Goal: Task Accomplishment & Management: Use online tool/utility

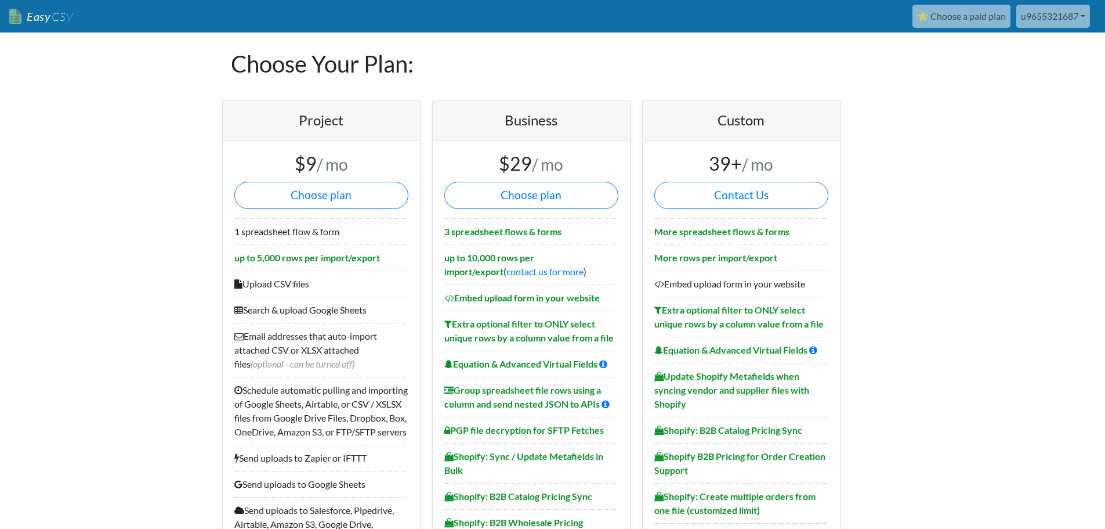
click at [60, 14] on span "CSV" at bounding box center [61, 16] width 23 height 15
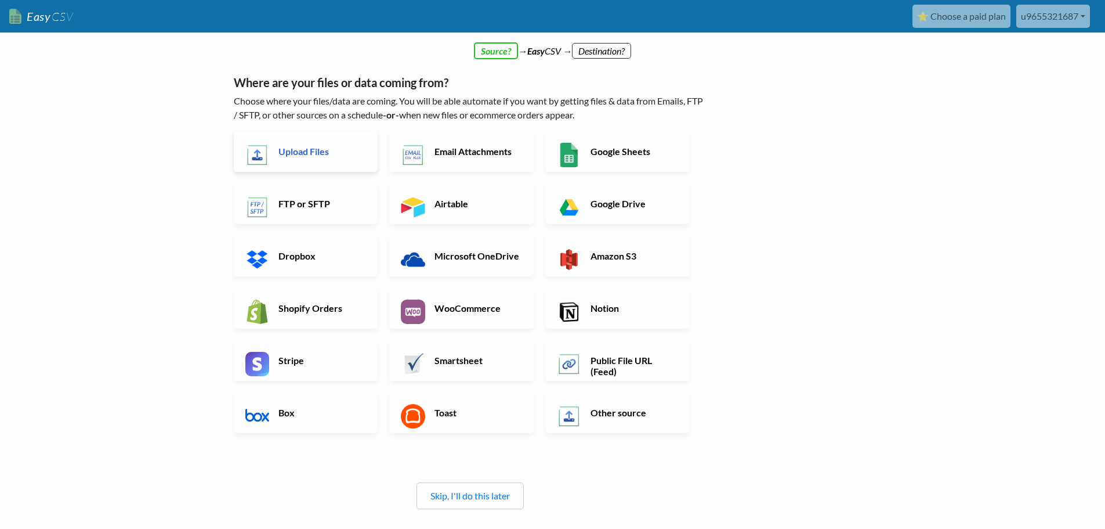
click at [317, 155] on h6 "Upload Files" at bounding box center [321, 151] width 91 height 11
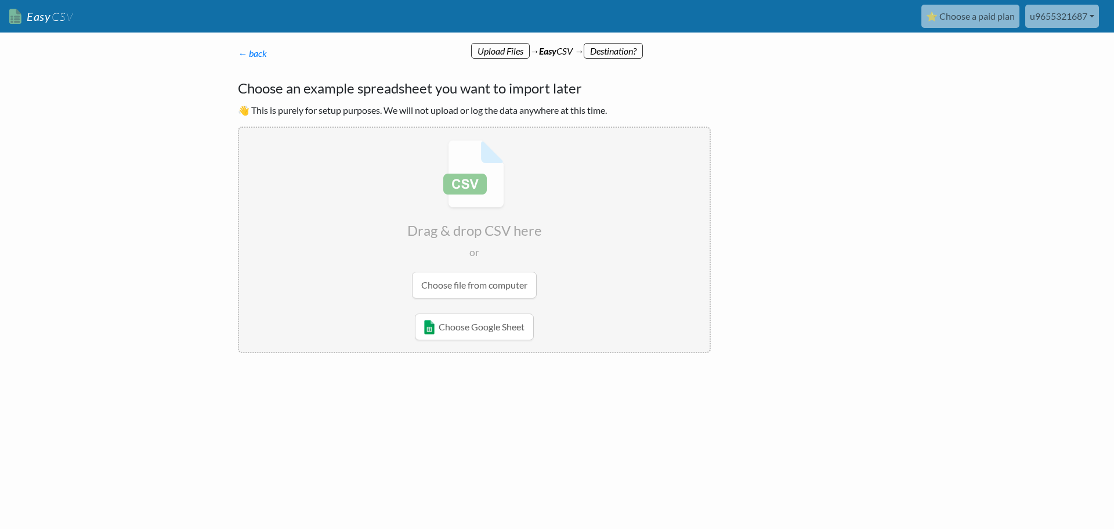
click at [614, 49] on p "← back Thanks for signing up! Set up your Import Flow and Upload Page in 1 minu…" at bounding box center [474, 53] width 473 height 14
click at [467, 287] on input "file" at bounding box center [474, 219] width 471 height 183
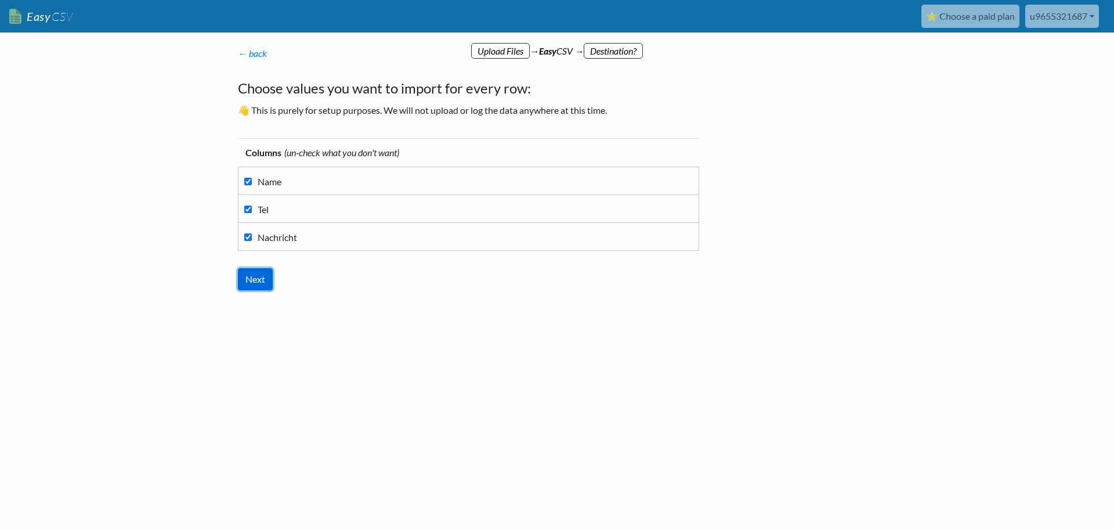
click at [248, 279] on input "Next" at bounding box center [255, 279] width 35 height 22
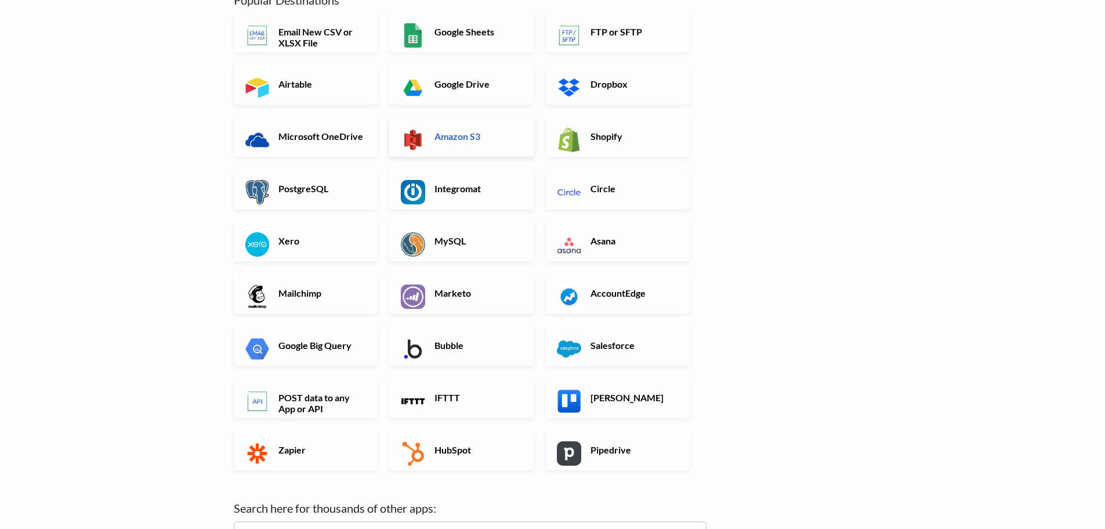
scroll to position [174, 0]
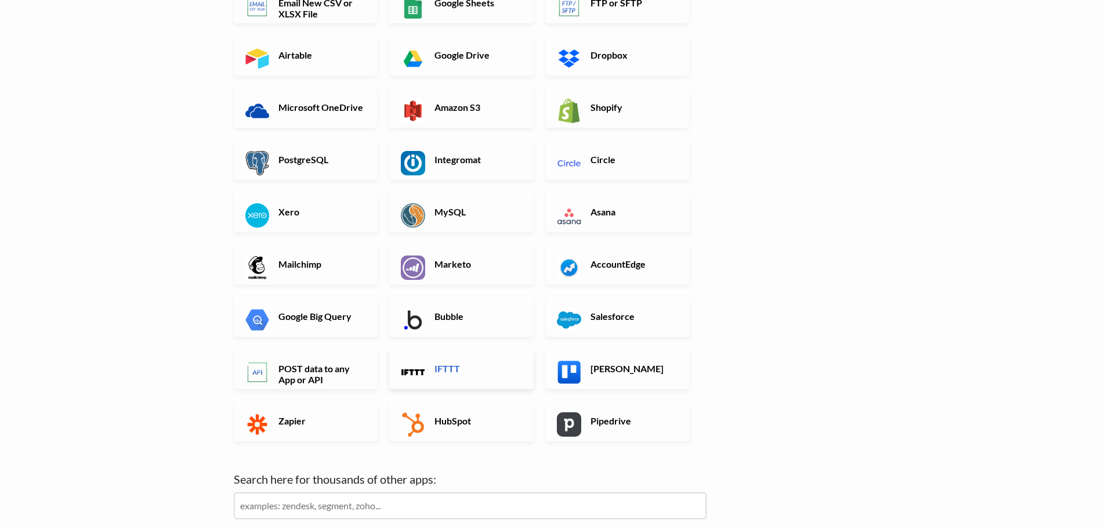
click at [465, 364] on h6 "IFTTT" at bounding box center [477, 368] width 91 height 11
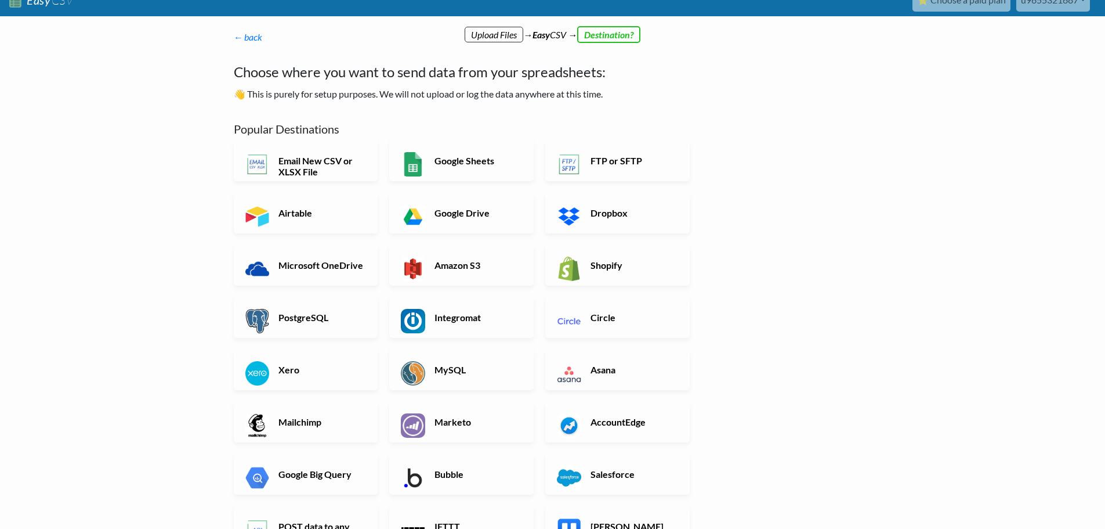
scroll to position [0, 0]
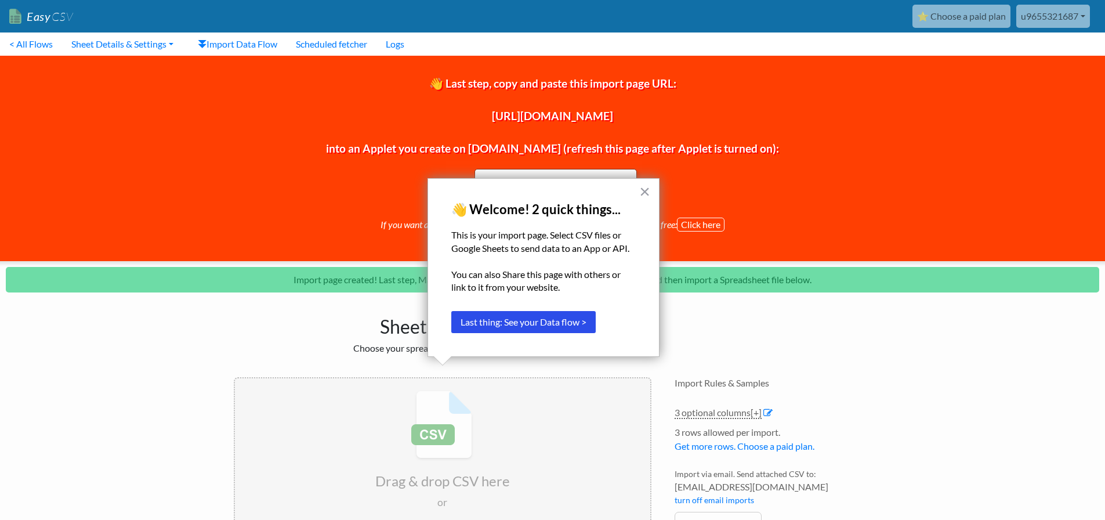
scroll to position [107, 0]
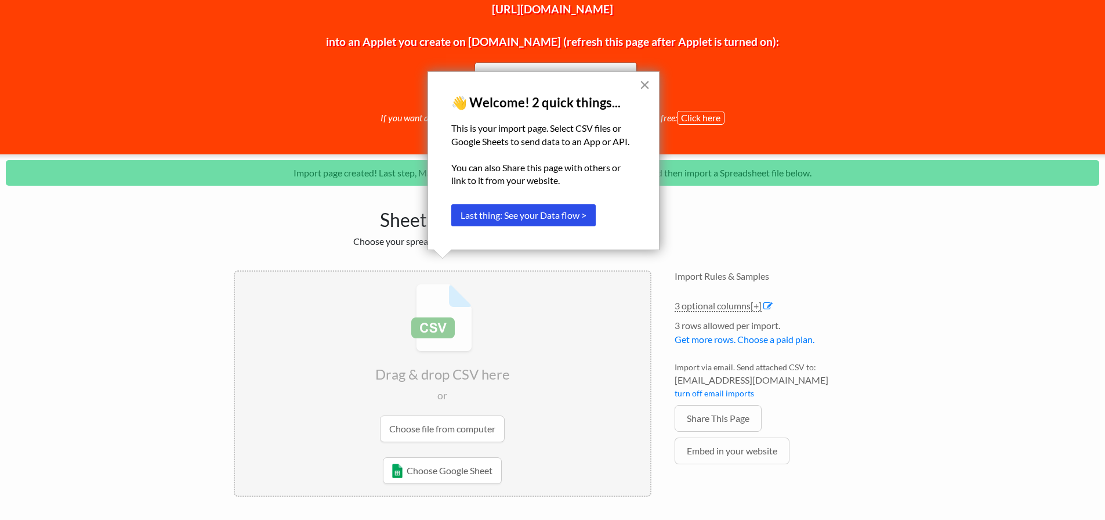
click at [646, 87] on button "×" at bounding box center [644, 84] width 11 height 19
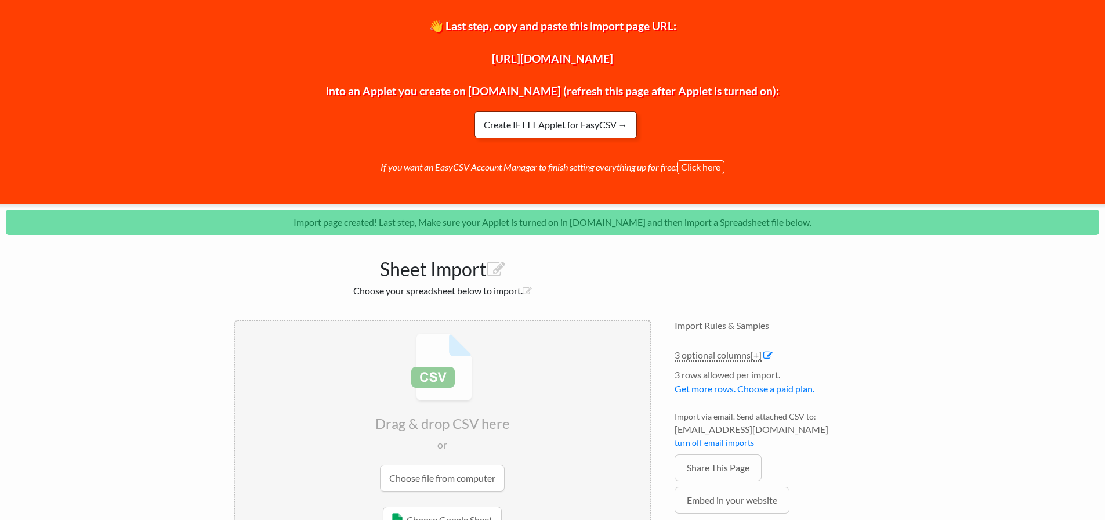
scroll to position [0, 0]
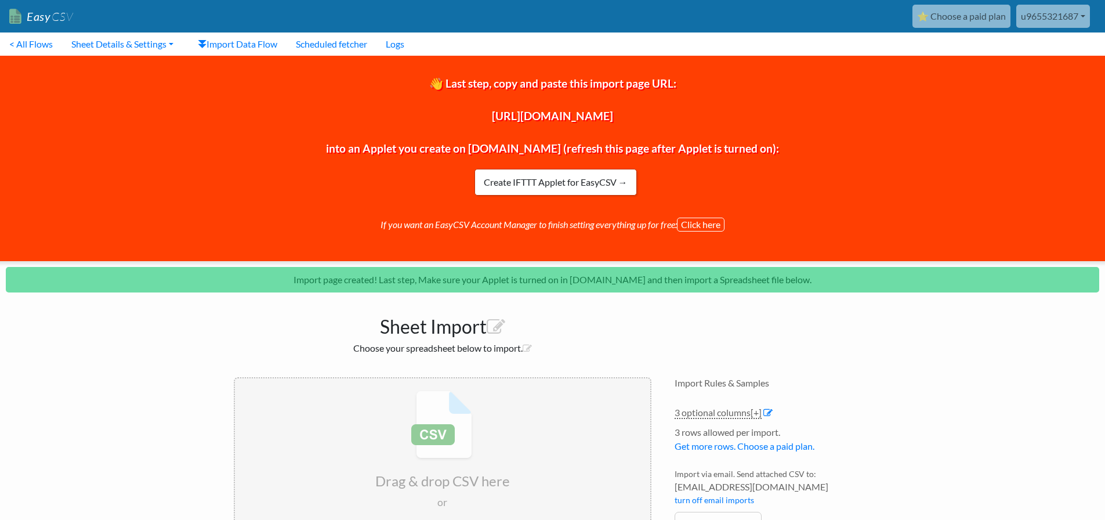
drag, startPoint x: 378, startPoint y: 113, endPoint x: 728, endPoint y: 115, distance: 349.9
click at [728, 115] on span "👋 Last step, copy and paste this import page URL: https://www.easycsv.io/442/6d…" at bounding box center [552, 116] width 453 height 78
copy span "https://www.easycsv.io/442/6df0d50c-acaa-42c9-b5b7-c5c25f3f7068"
click at [357, 181] on div "👋 Last step, copy and paste this import page URL: https://www.easycsv.io/442/6d…" at bounding box center [552, 158] width 1123 height 205
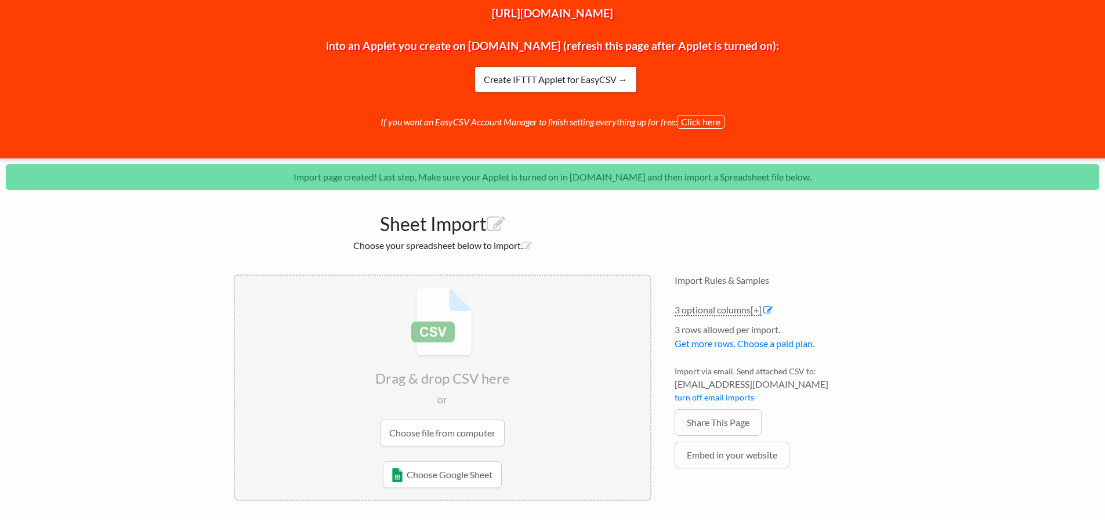
scroll to position [107, 0]
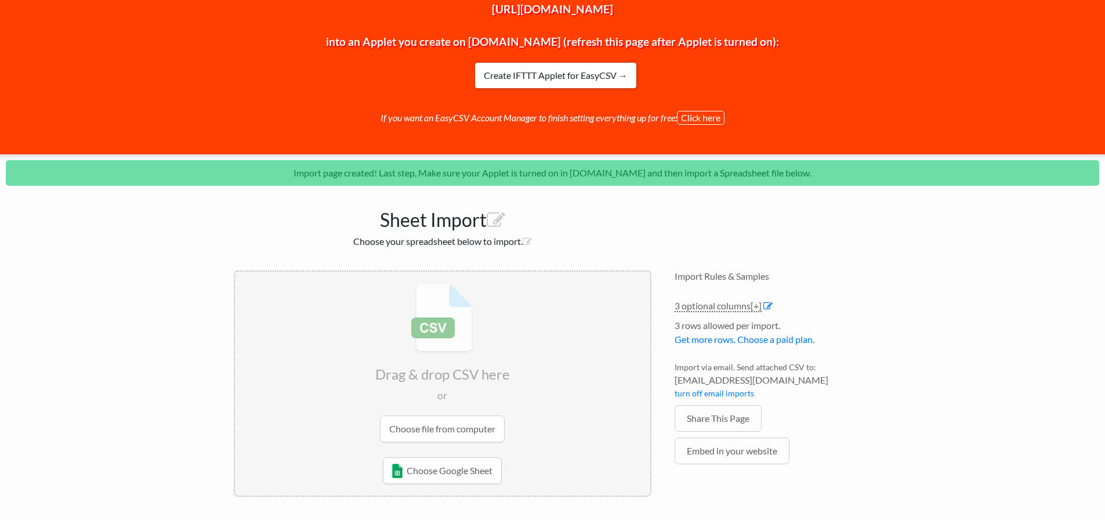
click at [454, 439] on input "file" at bounding box center [442, 363] width 415 height 183
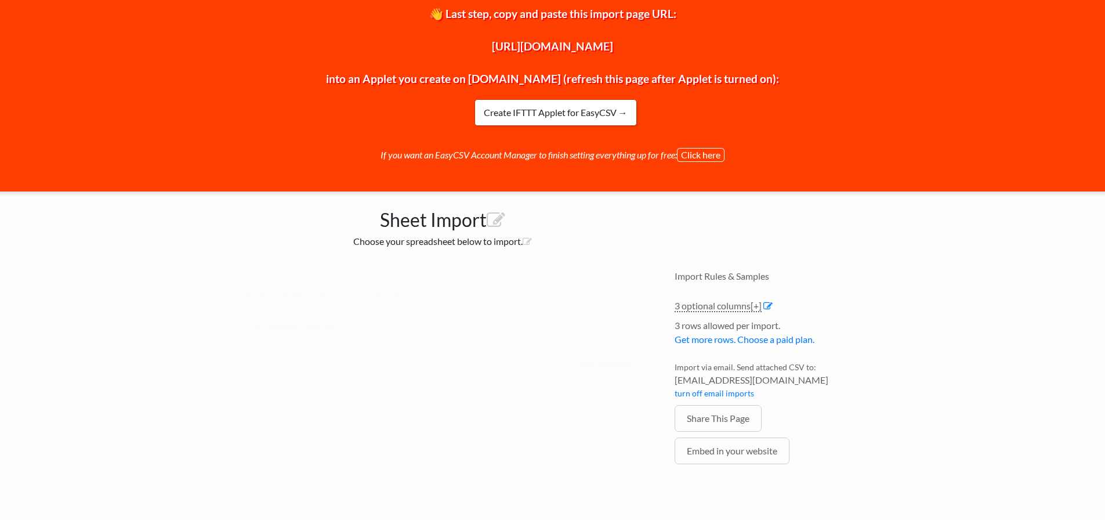
scroll to position [70, 0]
click at [595, 366] on button "Test/Validate" at bounding box center [604, 363] width 71 height 27
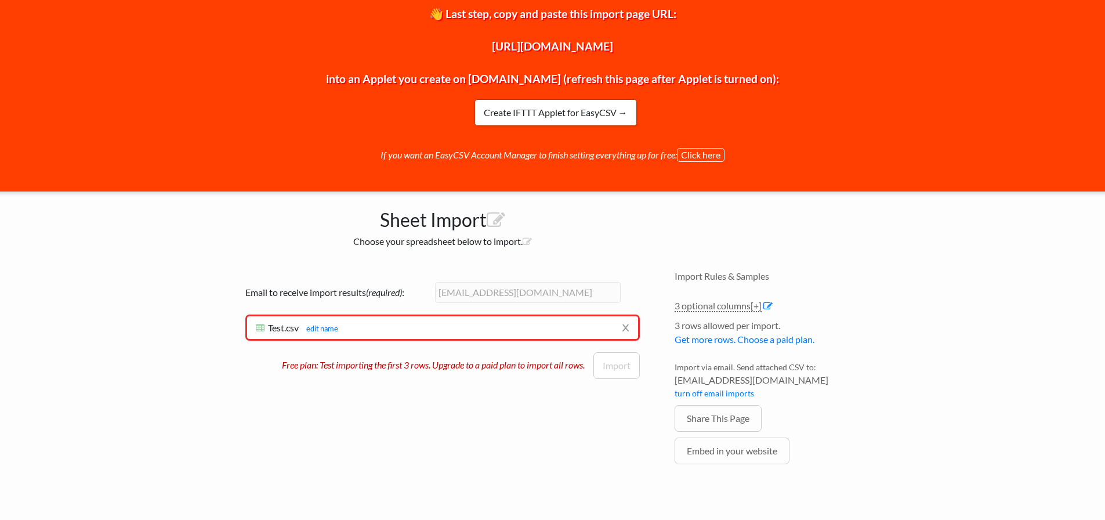
click at [370, 320] on li "x Test.csv Test.csv edit name Testing records... Need help? Chat with support E…" at bounding box center [442, 327] width 395 height 26
click at [623, 327] on link "x" at bounding box center [626, 327] width 8 height 22
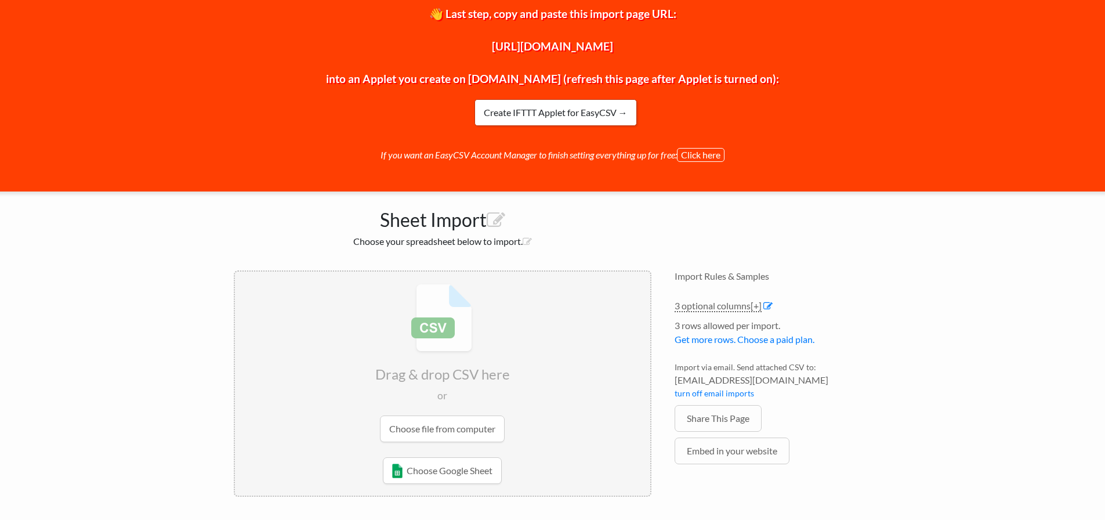
click at [409, 426] on input "file" at bounding box center [442, 363] width 415 height 183
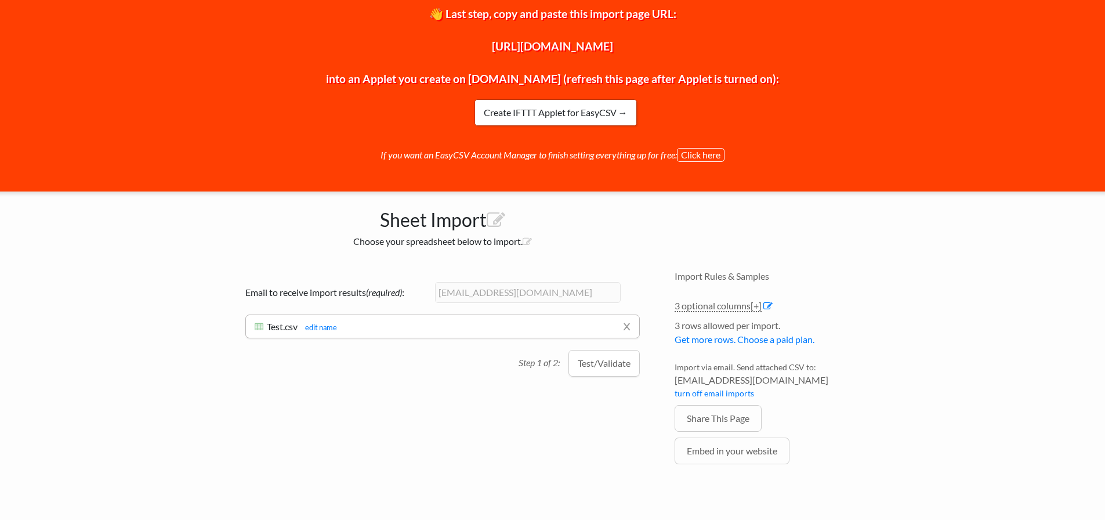
click at [440, 327] on h6 "Test.csv Test.csv edit name" at bounding box center [443, 326] width 376 height 11
click at [588, 359] on button "Test/Validate" at bounding box center [604, 363] width 71 height 27
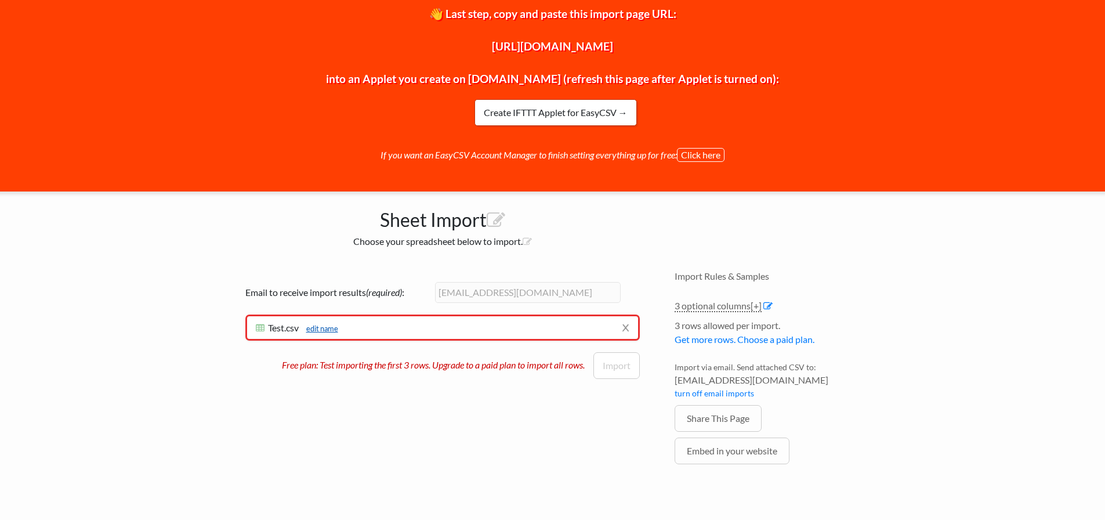
click at [333, 330] on link "edit name" at bounding box center [320, 328] width 38 height 9
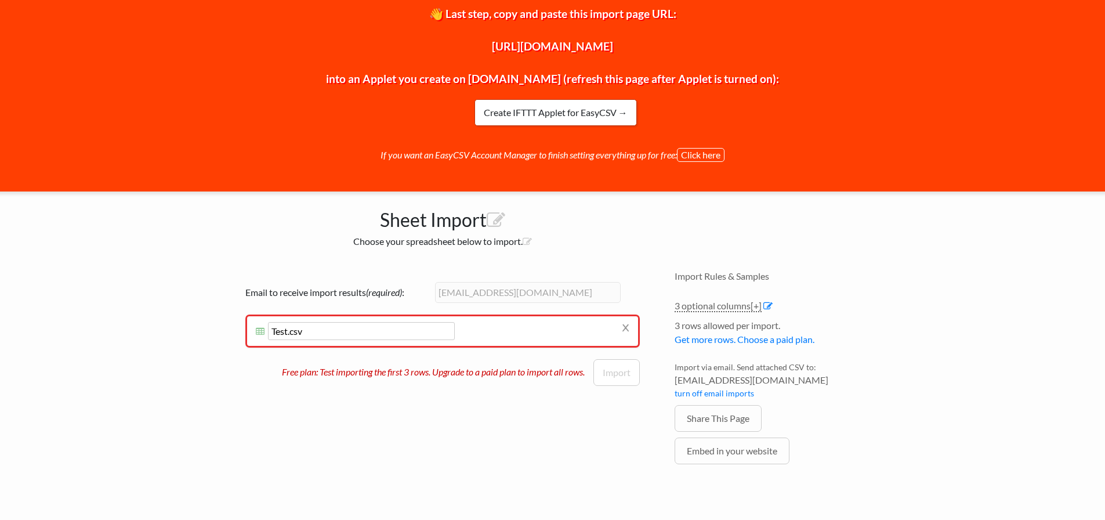
click at [333, 330] on input "Test.csv" at bounding box center [361, 331] width 187 height 18
click at [562, 334] on h6 "Test.csv Test.csv edit name" at bounding box center [443, 331] width 374 height 18
click at [454, 319] on li "x Test.csv Test.csv edit name Testing records... Need help? Chat with support E…" at bounding box center [442, 330] width 395 height 33
click at [479, 335] on h6 "Test.csv Test.csv edit name" at bounding box center [443, 331] width 374 height 18
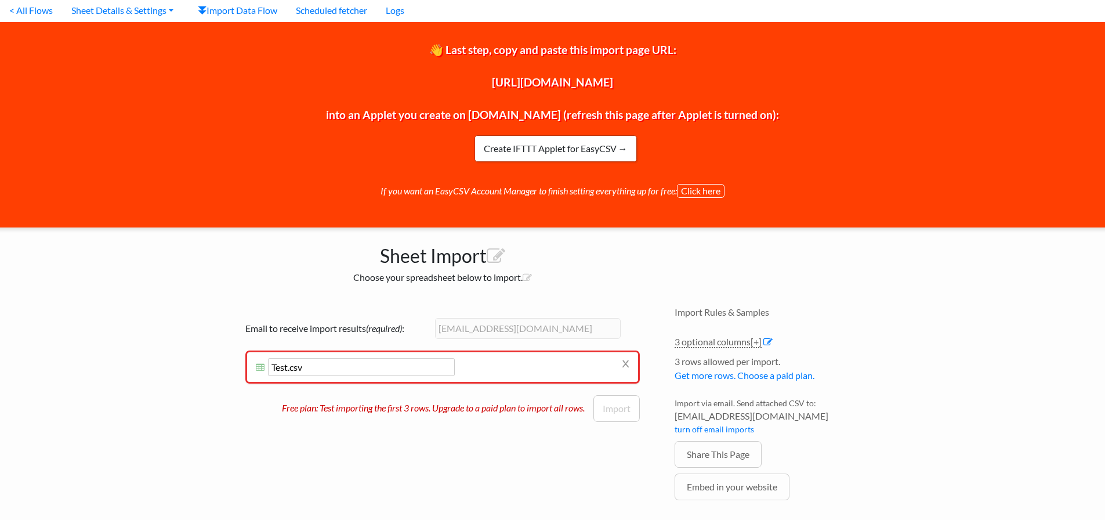
scroll to position [0, 0]
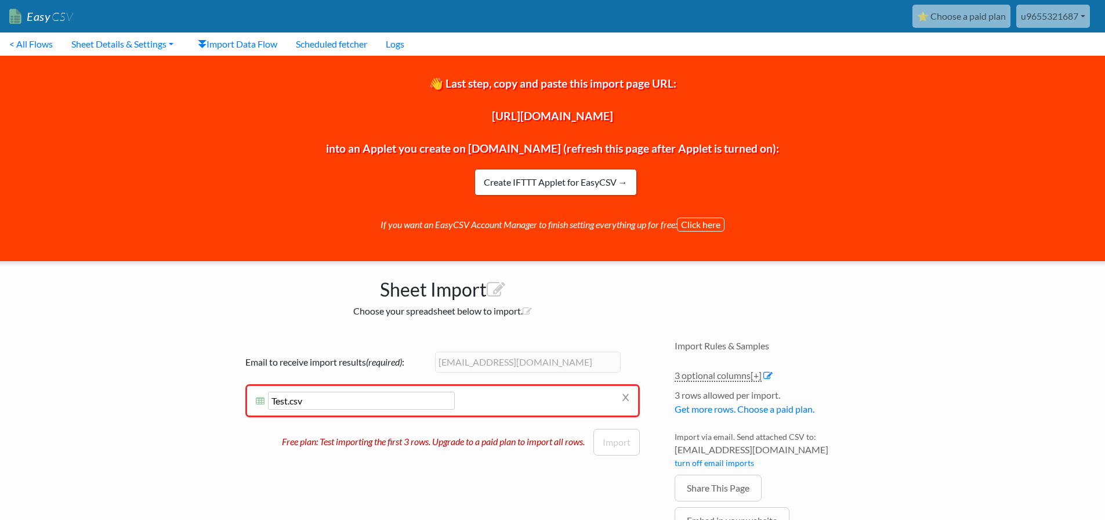
click at [977, 12] on link "⭐ Choose a paid plan" at bounding box center [962, 16] width 98 height 23
